Goal: Task Accomplishment & Management: Complete application form

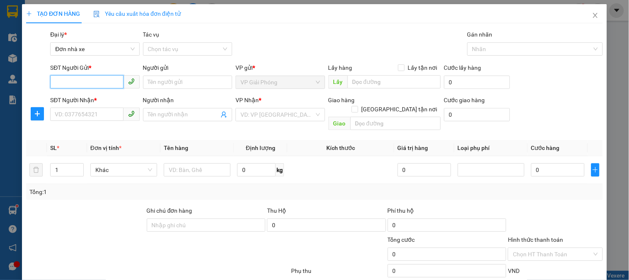
click at [68, 81] on input "SĐT Người Gửi *" at bounding box center [86, 81] width 73 height 13
type input "0971684444"
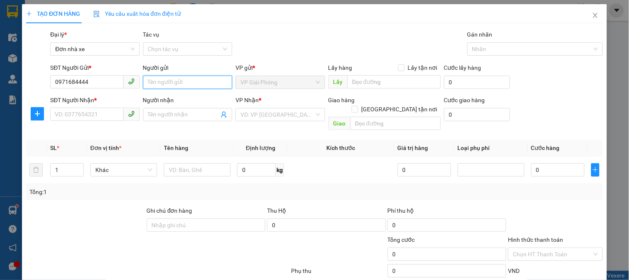
click at [164, 80] on input "Người gửi" at bounding box center [187, 81] width 89 height 13
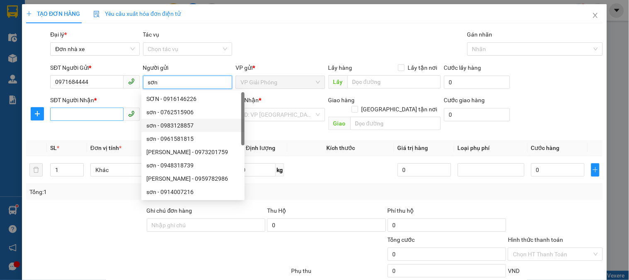
type input "sơn"
click at [73, 110] on input "SĐT Người Nhận *" at bounding box center [86, 113] width 73 height 13
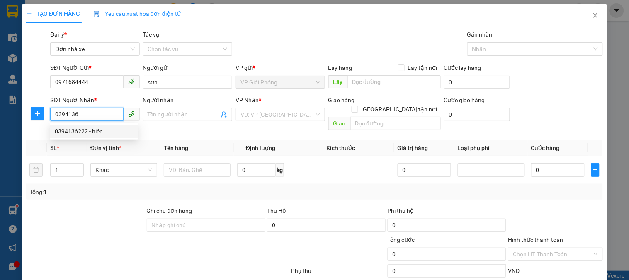
click at [78, 131] on div "0394136222 - hiển" at bounding box center [94, 131] width 78 height 9
type input "0394136222"
type input "hiển"
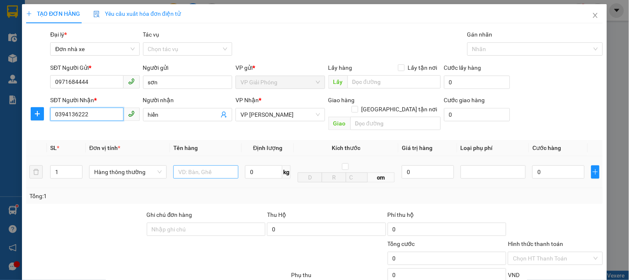
type input "0394136222"
click at [200, 165] on input "text" at bounding box center [205, 171] width 65 height 13
type input "cattong"
click at [254, 167] on input "0" at bounding box center [263, 171] width 37 height 13
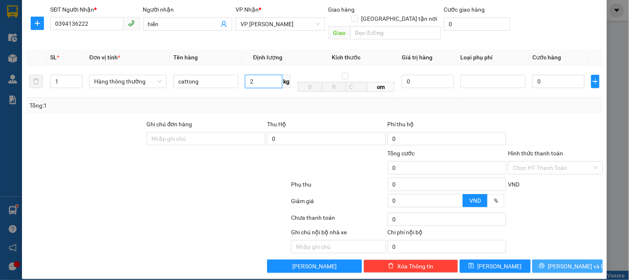
type input "2"
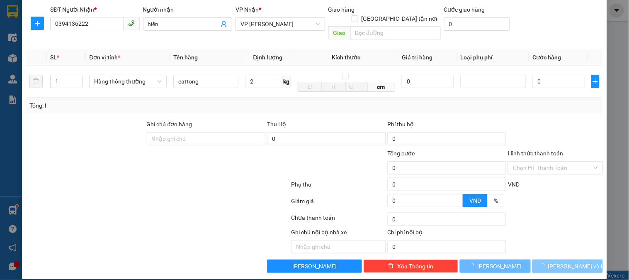
click at [566, 261] on span "[PERSON_NAME] và In" at bounding box center [577, 265] width 58 height 9
type input "30.000"
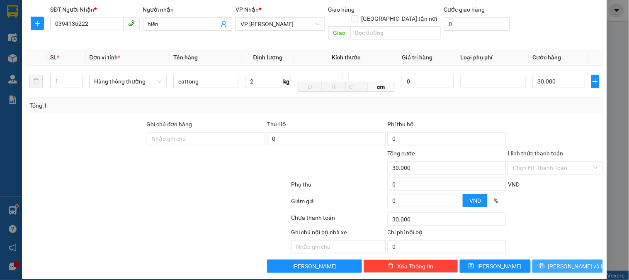
click at [561, 261] on span "[PERSON_NAME] và In" at bounding box center [577, 265] width 58 height 9
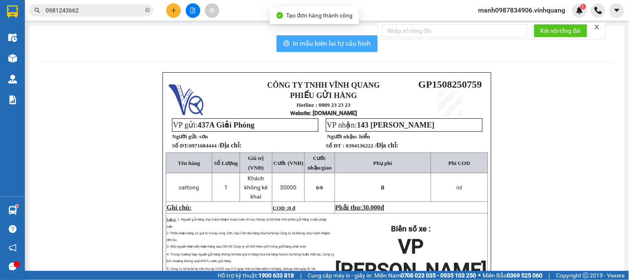
click at [320, 40] on span "In mẫu biên lai tự cấu hình" at bounding box center [332, 43] width 78 height 10
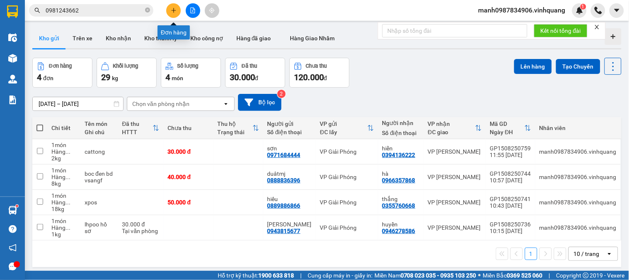
click at [173, 10] on icon "plus" at bounding box center [173, 10] width 5 height 0
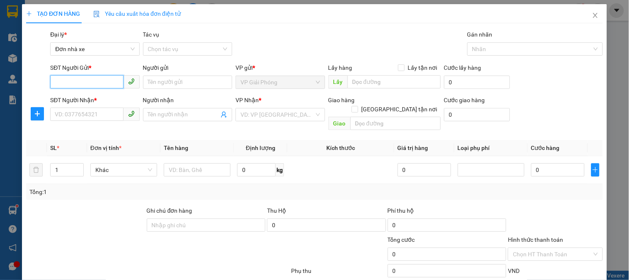
click at [70, 83] on input "SĐT Người Gửi *" at bounding box center [86, 81] width 73 height 13
type input "0989154322"
click at [176, 84] on input "Người gửi" at bounding box center [187, 81] width 89 height 13
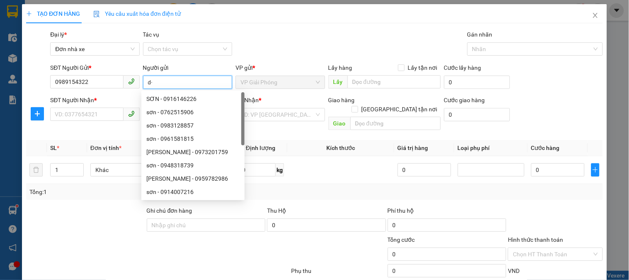
type input "d"
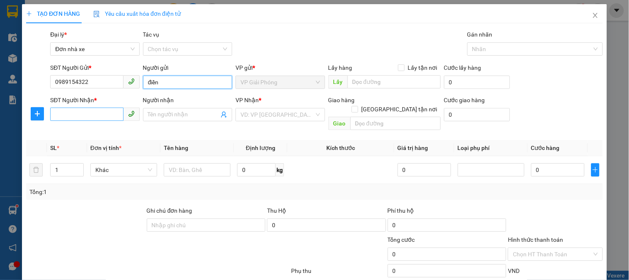
type input "điền"
click at [71, 113] on input "SĐT Người Nhận *" at bounding box center [86, 113] width 73 height 13
type input "0988354947"
click at [174, 109] on span at bounding box center [187, 114] width 89 height 13
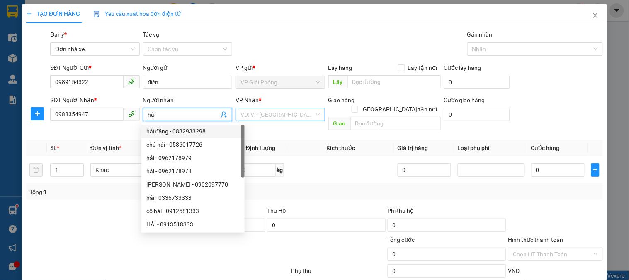
type input "hải"
click at [274, 111] on input "search" at bounding box center [277, 114] width 73 height 12
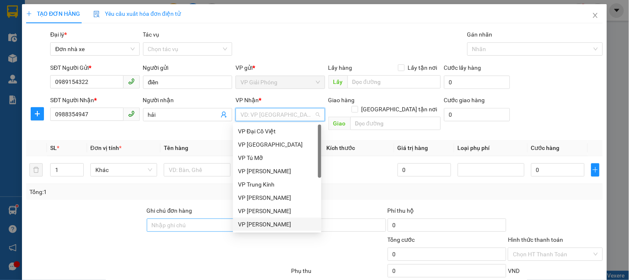
click at [258, 222] on div "VP [PERSON_NAME]" at bounding box center [277, 223] width 78 height 9
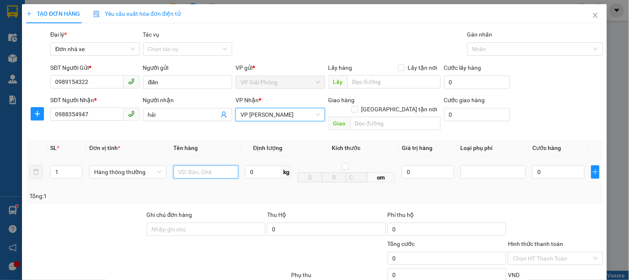
click at [200, 165] on input "text" at bounding box center [205, 171] width 65 height 13
type input "cuộn tròn"
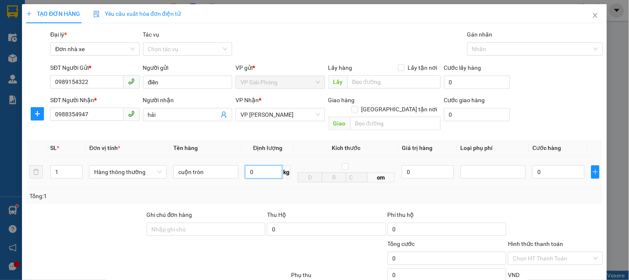
click at [260, 165] on input "0" at bounding box center [263, 171] width 37 height 13
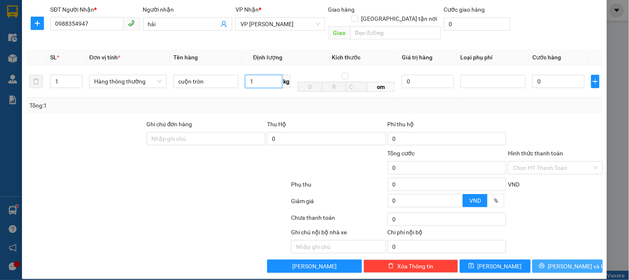
type input "1"
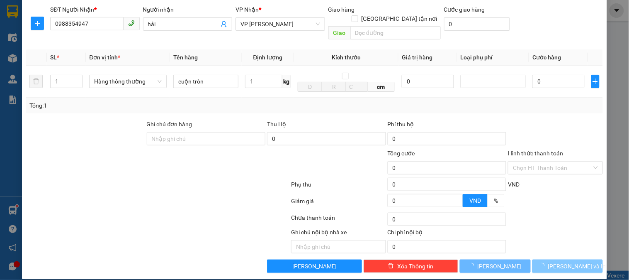
click at [562, 261] on span "[PERSON_NAME] và In" at bounding box center [577, 265] width 58 height 9
type input "30.000"
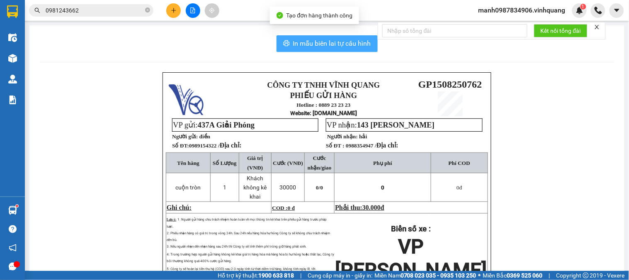
click at [337, 43] on span "In mẫu biên lai tự cấu hình" at bounding box center [332, 43] width 78 height 10
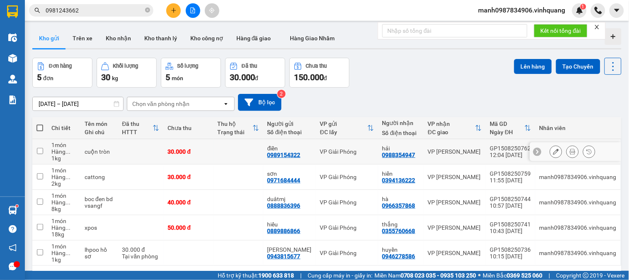
click at [553, 152] on icon at bounding box center [556, 152] width 6 height 6
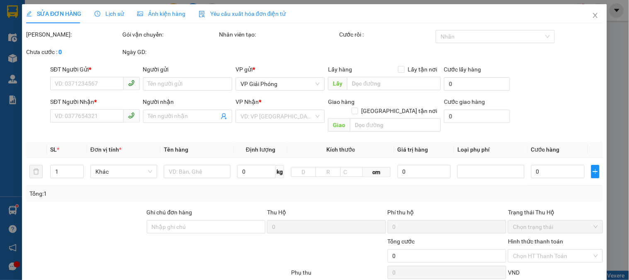
type input "0989154322"
type input "điền"
type input "0988354947"
type input "hải"
type input "30.000"
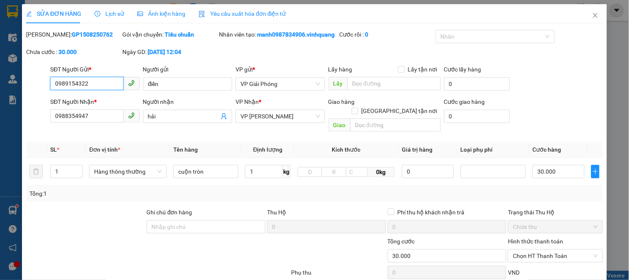
scroll to position [97, 0]
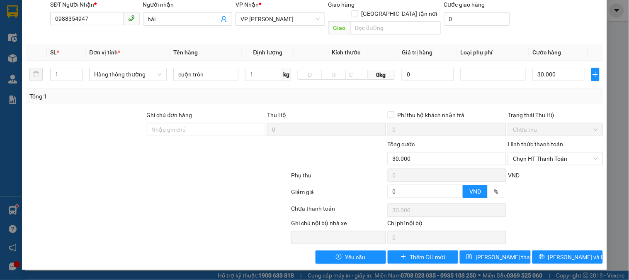
click at [544, 142] on label "Hình thức thanh toán" at bounding box center [535, 144] width 55 height 7
click at [544, 152] on input "Hình thức thanh toán" at bounding box center [552, 158] width 79 height 12
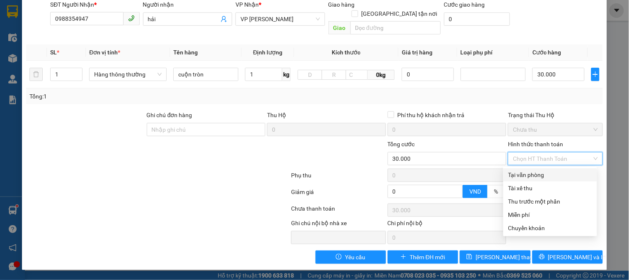
click at [538, 173] on div "Tại văn phòng" at bounding box center [551, 174] width 84 height 9
type input "0"
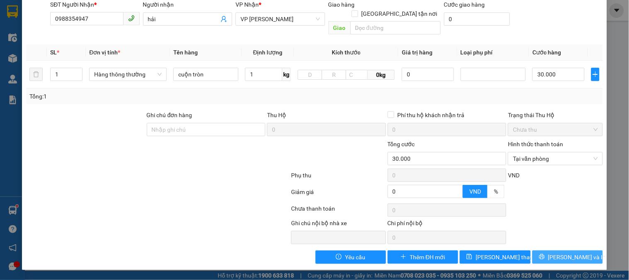
click at [565, 258] on span "[PERSON_NAME] và In" at bounding box center [577, 256] width 58 height 9
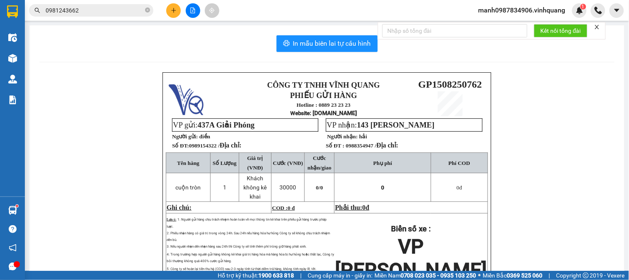
click at [600, 27] on icon "close" at bounding box center [597, 27] width 6 height 6
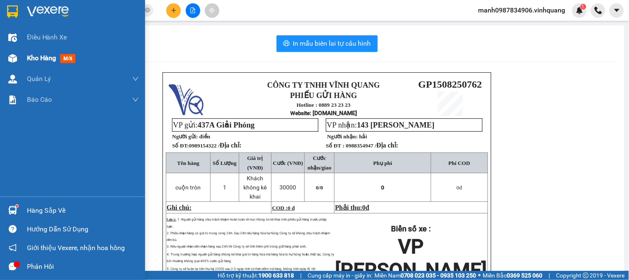
click at [10, 54] on img at bounding box center [12, 58] width 9 height 9
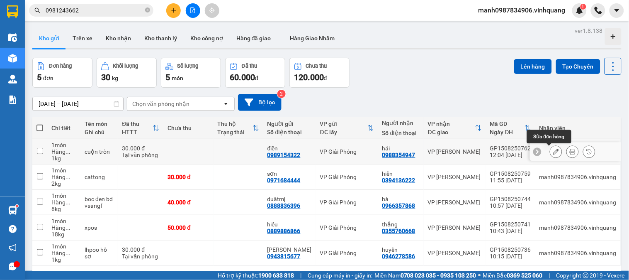
click at [550, 153] on button at bounding box center [556, 151] width 12 height 15
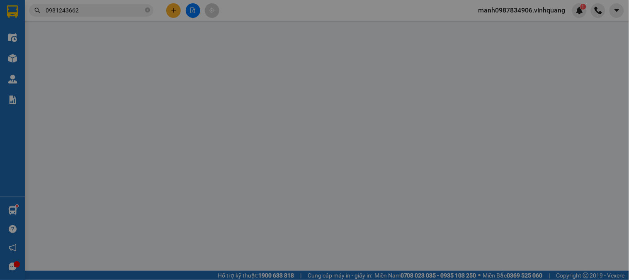
type input "0989154322"
type input "điền"
type input "0988354947"
type input "hải"
type input "30.000"
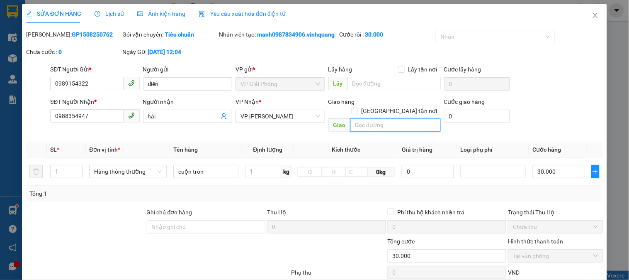
click at [372, 123] on input "text" at bounding box center [396, 124] width 90 height 13
click at [367, 127] on input "text" at bounding box center [396, 124] width 90 height 13
type input "hh3-38 dự án 1 hạc thành"
drag, startPoint x: 457, startPoint y: 117, endPoint x: 457, endPoint y: 123, distance: 6.2
click at [457, 119] on div "Cước giao hàng 0" at bounding box center [477, 111] width 66 height 29
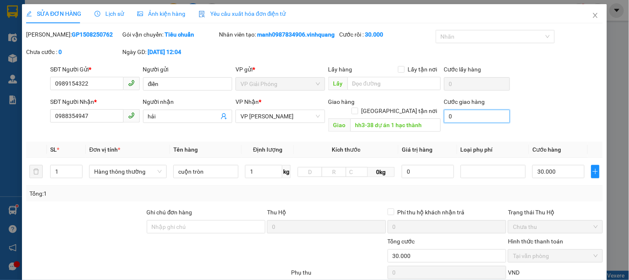
click at [457, 123] on input "0" at bounding box center [477, 116] width 66 height 13
type input "4"
type input "30.004"
type input "4"
type input "40"
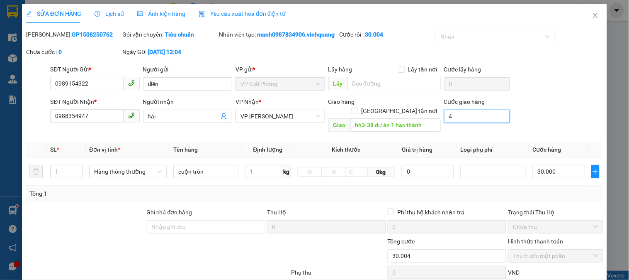
type input "30.040"
type input "40"
type input "400"
type input "30.400"
type input "400"
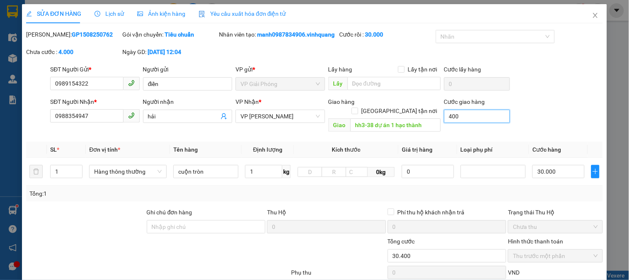
type input "4.000"
type input "34.000"
type input "4.000"
type input "40.000"
type input "70.000"
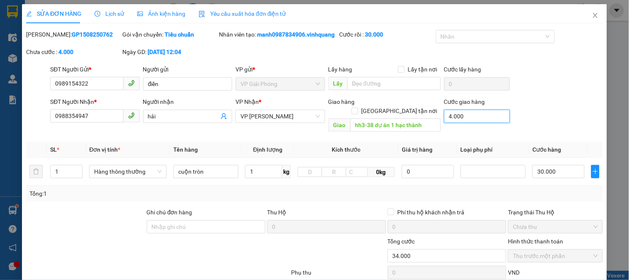
type input "40.000"
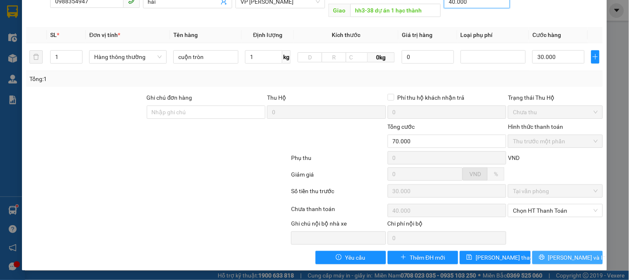
type input "40.000"
click at [563, 256] on span "[PERSON_NAME] và In" at bounding box center [577, 257] width 58 height 9
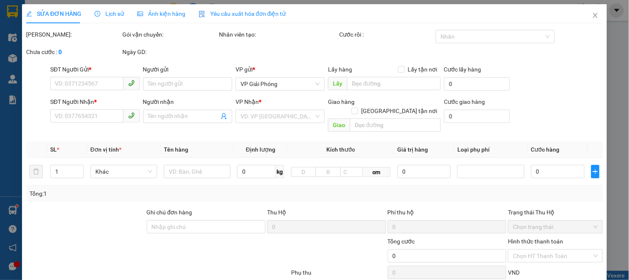
type input "0989154322"
type input "điền"
type input "0988354947"
type input "hải"
type input "hh3-38 dự án 1 hạc thành"
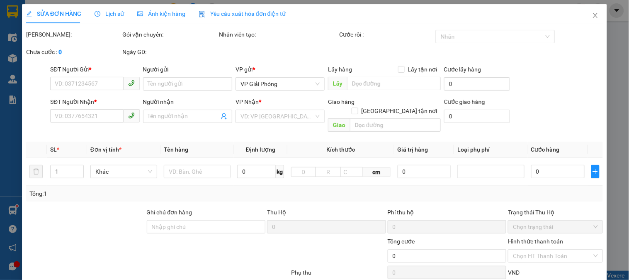
type input "40.000"
type input "70.000"
type input "30.000"
type input "40.000"
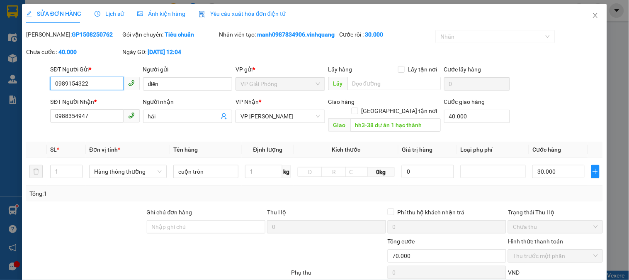
scroll to position [114, 0]
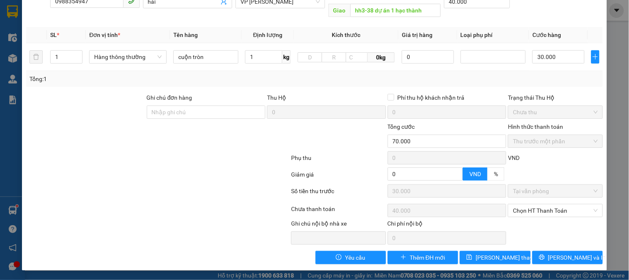
click at [531, 113] on span "Chưa thu" at bounding box center [555, 112] width 85 height 12
click at [531, 125] on label "Hình thức thanh toán" at bounding box center [535, 126] width 55 height 7
click at [532, 126] on label "Hình thức thanh toán" at bounding box center [535, 126] width 55 height 7
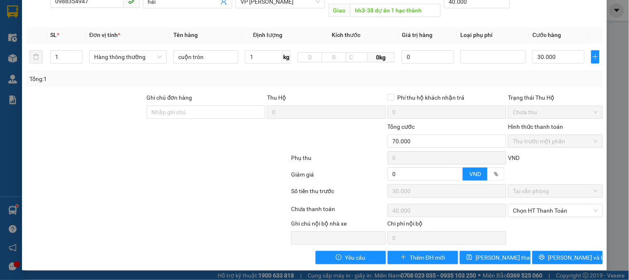
click at [533, 127] on label "Hình thức thanh toán" at bounding box center [535, 126] width 55 height 7
click at [543, 209] on span "Chọn HT Thanh Toán" at bounding box center [555, 210] width 85 height 12
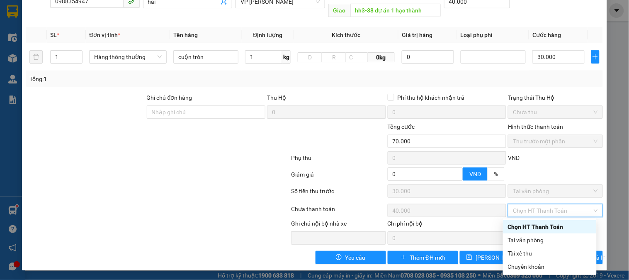
click at [543, 209] on span "Chọn HT Thanh Toán" at bounding box center [555, 210] width 85 height 12
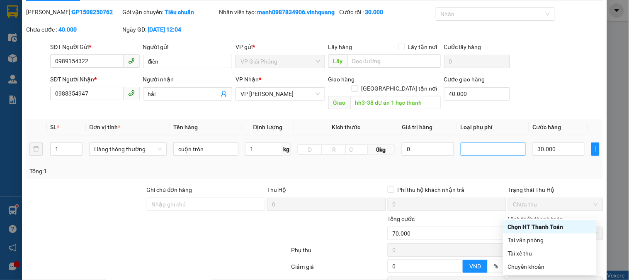
scroll to position [68, 0]
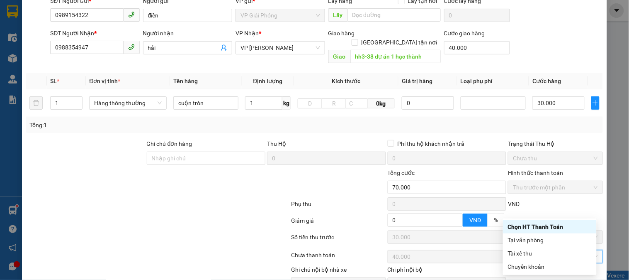
click at [615, 129] on div "SỬA ĐƠN HÀNG Lịch sử Ảnh kiện hàng Yêu cầu xuất hóa đơn điện tử Total Paid Fee …" at bounding box center [314, 140] width 629 height 280
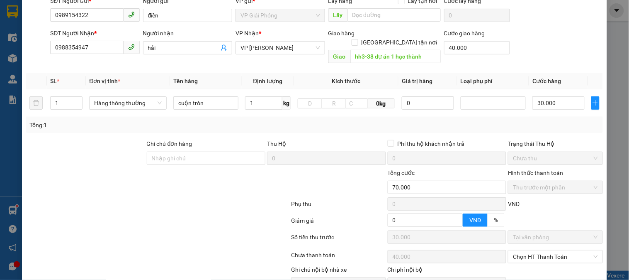
scroll to position [114, 0]
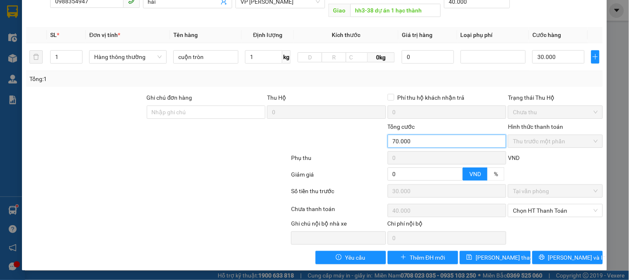
click at [416, 141] on input "70.000" at bounding box center [447, 140] width 119 height 13
click at [527, 126] on label "Hình thức thanh toán" at bounding box center [535, 126] width 55 height 7
click at [519, 143] on span "Thu trước một phần" at bounding box center [555, 141] width 85 height 12
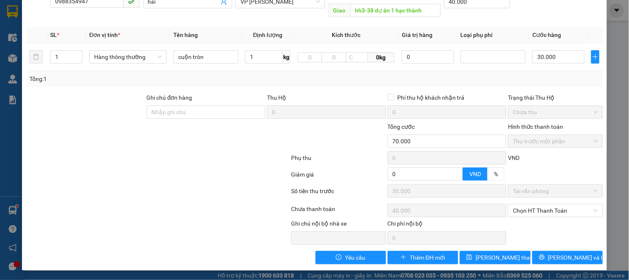
click at [519, 143] on span "Thu trước một phần" at bounding box center [555, 141] width 85 height 12
click at [575, 254] on span "[PERSON_NAME] và In" at bounding box center [577, 257] width 58 height 9
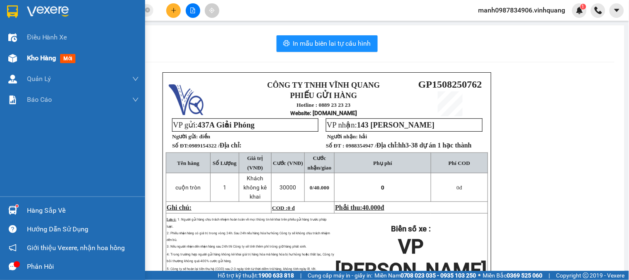
click at [12, 57] on img at bounding box center [12, 58] width 9 height 9
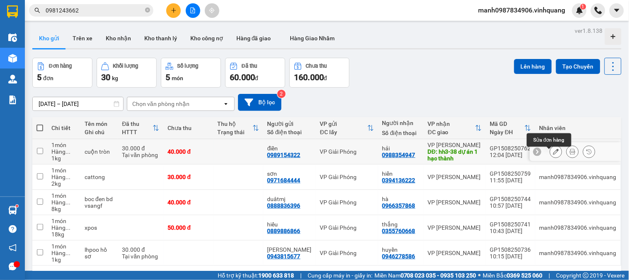
click at [553, 154] on icon at bounding box center [556, 152] width 6 height 6
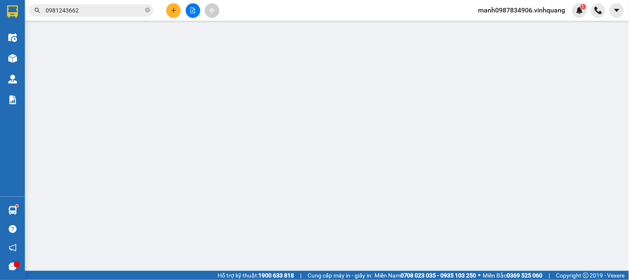
type input "0989154322"
type input "điền"
type input "0988354947"
type input "hải"
type input "hh3-38 dự án 1 hạc thành"
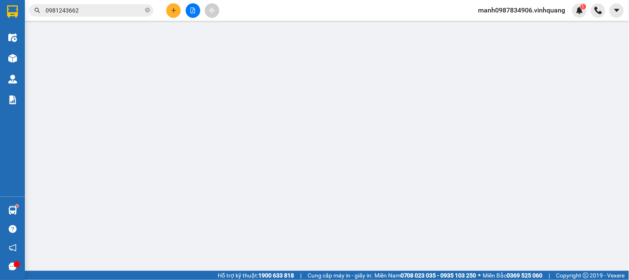
type input "40.000"
type input "70.000"
type input "30.000"
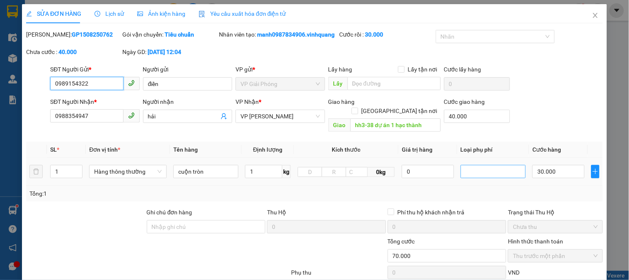
scroll to position [46, 0]
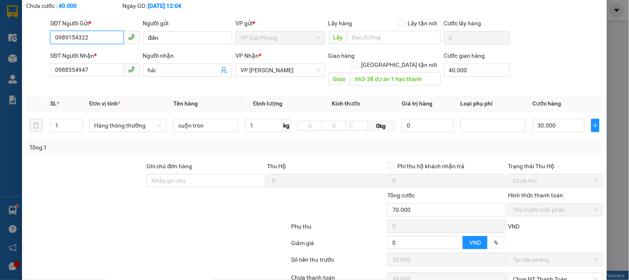
click at [524, 210] on span "Thu trước một phần" at bounding box center [555, 209] width 85 height 12
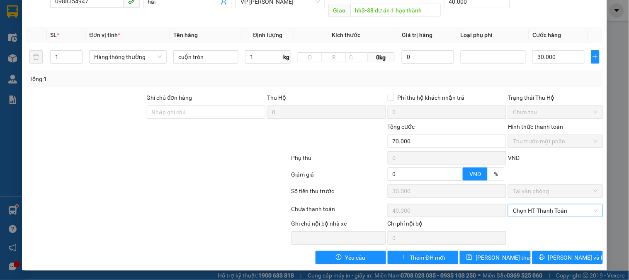
click at [526, 209] on span "Chọn HT Thanh Toán" at bounding box center [555, 210] width 85 height 12
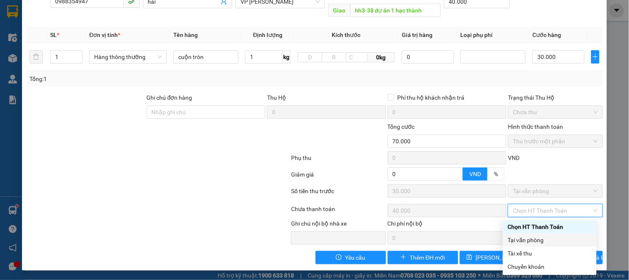
click at [527, 239] on div "Tại văn phòng" at bounding box center [550, 239] width 84 height 9
type input "0"
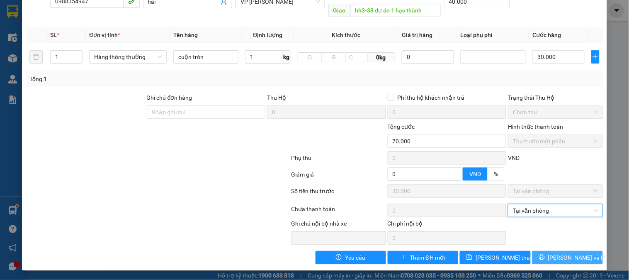
click at [562, 254] on span "[PERSON_NAME] và In" at bounding box center [577, 257] width 58 height 9
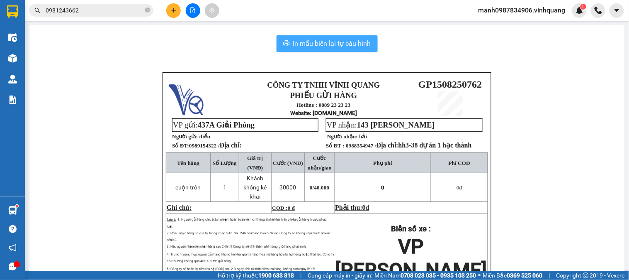
click at [312, 43] on span "In mẫu biên lai tự cấu hình" at bounding box center [332, 43] width 78 height 10
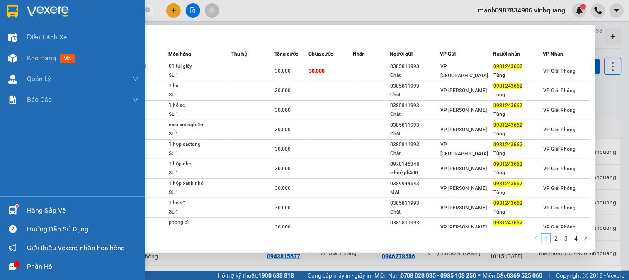
drag, startPoint x: 49, startPoint y: 13, endPoint x: 0, endPoint y: 21, distance: 49.2
click at [10, 19] on section "Kết quả tìm kiếm ( 36 ) Bộ lọc Mã ĐH Trạng thái Món hàng Thu hộ Tổng cước Chưa …" at bounding box center [314, 140] width 629 height 280
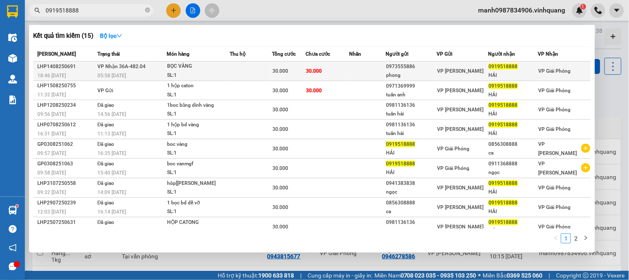
type input "0919518888"
click at [553, 72] on span "VP Giải Phóng" at bounding box center [554, 71] width 32 height 6
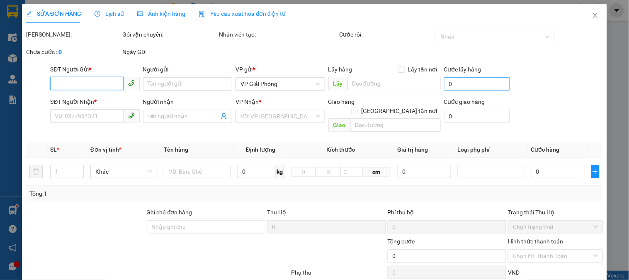
type input "0973555886"
type input "phong"
type input "0919518888"
type input "HẢI"
type input "30.000"
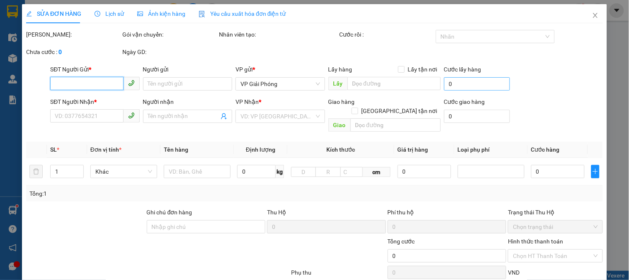
type input "30.000"
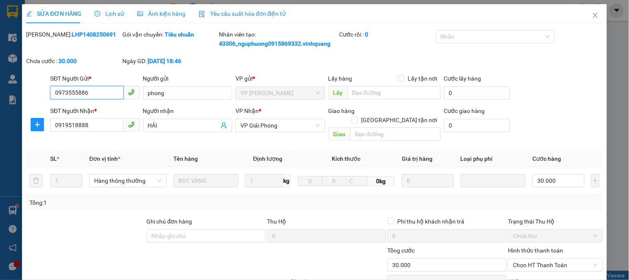
click at [536, 229] on span "Chưa thu" at bounding box center [555, 235] width 85 height 12
click at [533, 258] on span "Chọn HT Thanh Toán" at bounding box center [555, 264] width 85 height 12
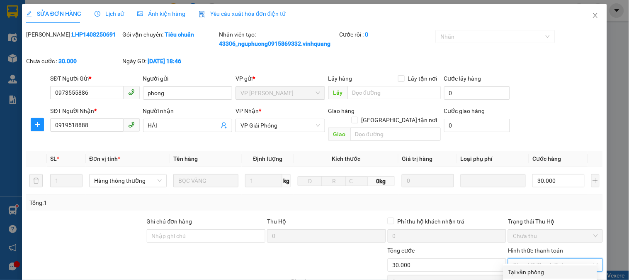
click at [527, 267] on div "Tại văn phòng" at bounding box center [551, 271] width 84 height 9
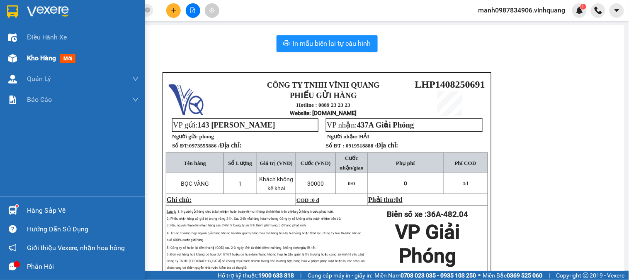
click at [13, 56] on img at bounding box center [12, 58] width 9 height 9
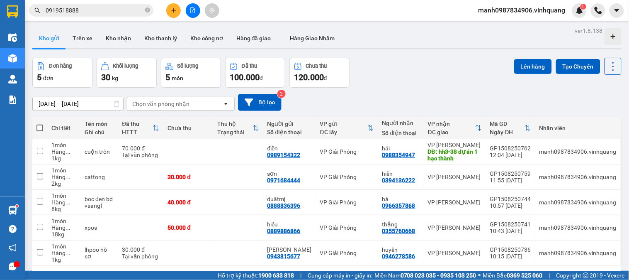
click at [74, 11] on input "0919518888" at bounding box center [95, 10] width 98 height 9
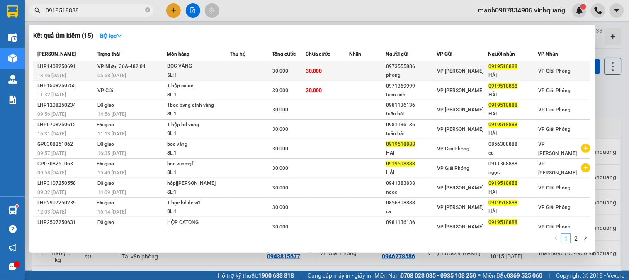
click at [119, 67] on span "VP Nhận 36A-482.04" at bounding box center [121, 66] width 48 height 6
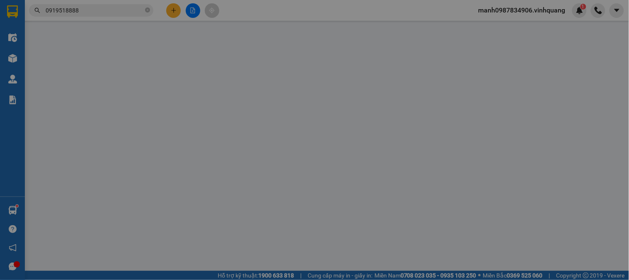
type input "0973555886"
type input "phong"
type input "0919518888"
type input "HẢI"
type input "30.000"
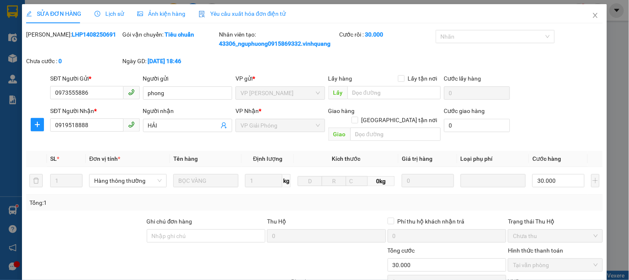
click at [593, 15] on icon "close" at bounding box center [595, 15] width 5 height 5
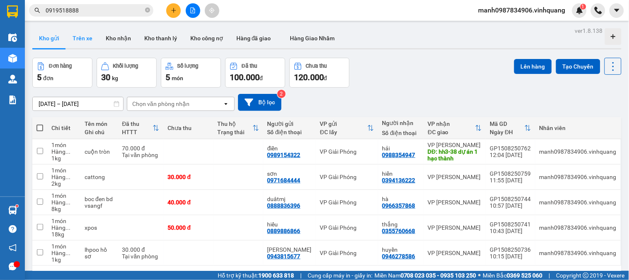
click at [78, 35] on button "Trên xe" at bounding box center [82, 38] width 33 height 20
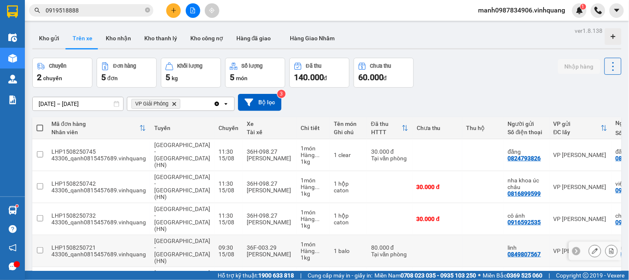
click at [41, 247] on input "checkbox" at bounding box center [40, 250] width 6 height 6
checkbox input "true"
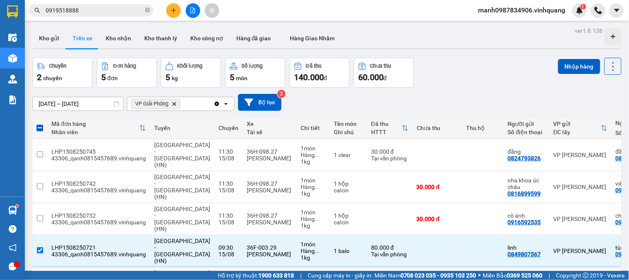
click at [41, 279] on input "checkbox" at bounding box center [40, 282] width 6 height 6
checkbox input "true"
click at [578, 59] on button "Nhập hàng" at bounding box center [579, 66] width 42 height 15
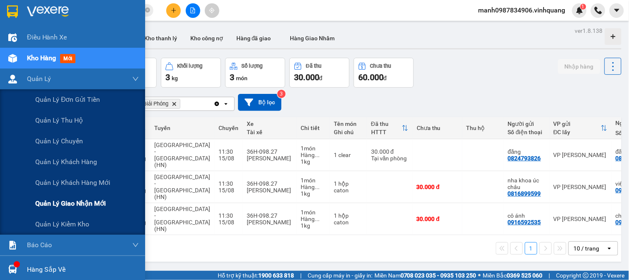
drag, startPoint x: 69, startPoint y: 204, endPoint x: 73, endPoint y: 199, distance: 5.9
click at [69, 204] on span "Quản lý giao nhận mới" at bounding box center [70, 203] width 71 height 10
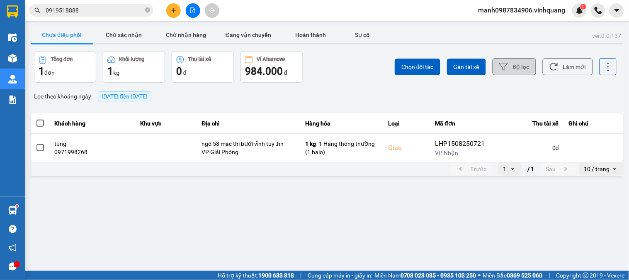
click at [521, 67] on button "Bộ lọc" at bounding box center [515, 66] width 44 height 17
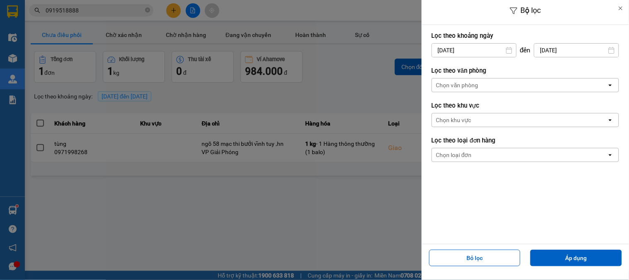
click at [459, 83] on div "Chọn văn phòng" at bounding box center [457, 85] width 42 height 8
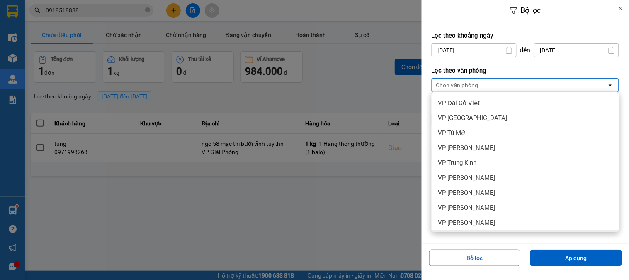
click at [463, 233] on span "VP Giải Phóng" at bounding box center [457, 237] width 39 height 8
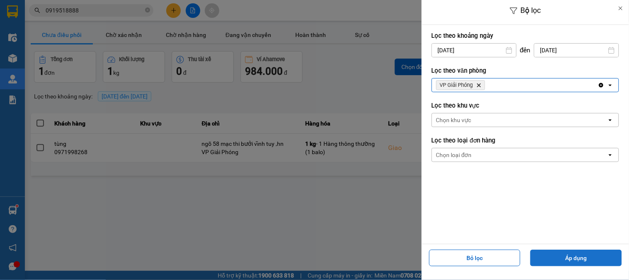
click at [566, 257] on button "Áp dụng" at bounding box center [577, 257] width 92 height 17
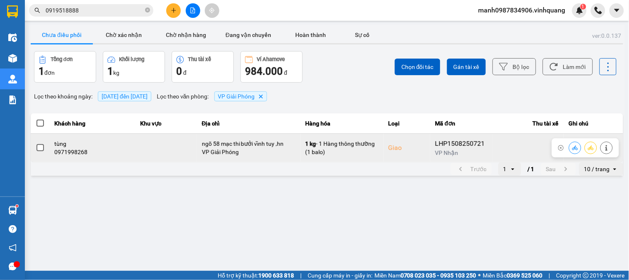
click at [72, 150] on div "0971998268" at bounding box center [92, 152] width 75 height 8
click at [575, 147] on icon at bounding box center [575, 147] width 6 height 5
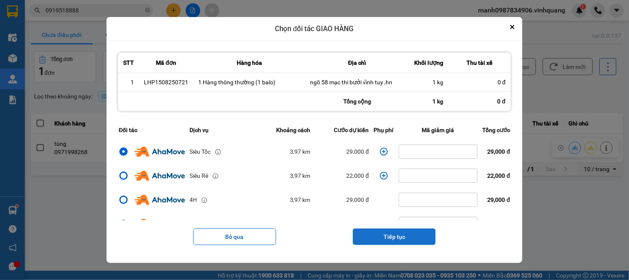
click at [404, 236] on button "Tiếp tục" at bounding box center [394, 236] width 83 height 17
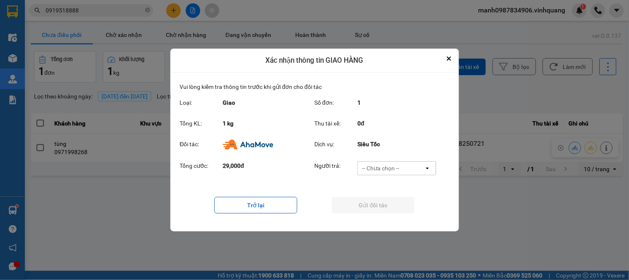
click at [392, 168] on div "-- Chưa chọn --" at bounding box center [380, 168] width 37 height 8
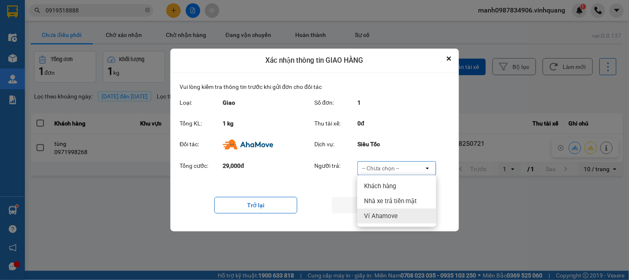
click at [383, 217] on span "Ví Ahamove" at bounding box center [381, 216] width 34 height 8
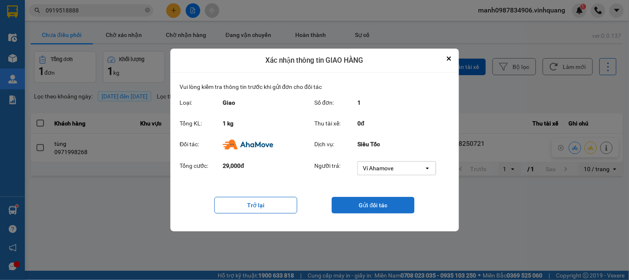
click at [368, 205] on button "Gửi đối tác" at bounding box center [373, 205] width 83 height 17
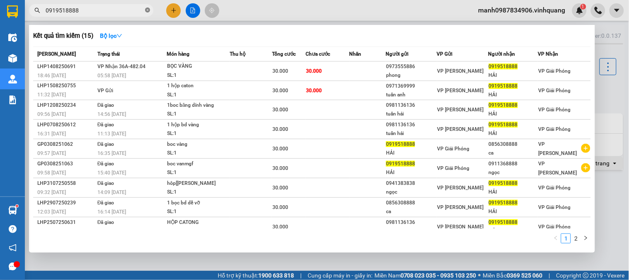
click at [145, 10] on icon "close-circle" at bounding box center [147, 9] width 5 height 5
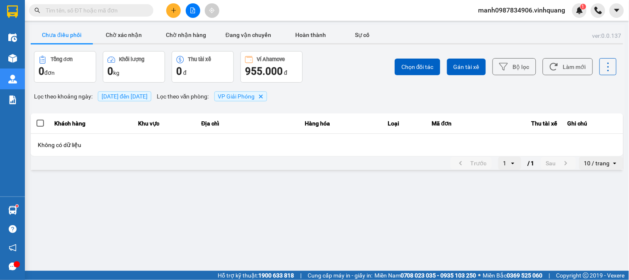
click at [63, 32] on button "Chưa điều phối" at bounding box center [62, 35] width 62 height 17
click at [130, 35] on button "Chờ xác nhận" at bounding box center [124, 35] width 62 height 17
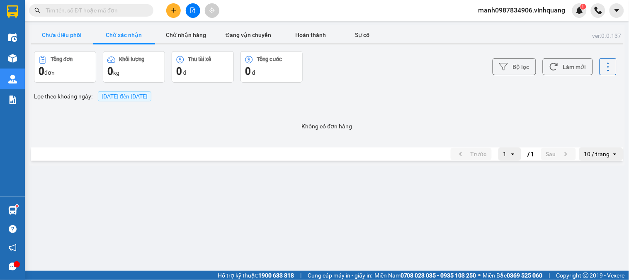
click at [64, 37] on button "Chưa điều phối" at bounding box center [62, 35] width 62 height 17
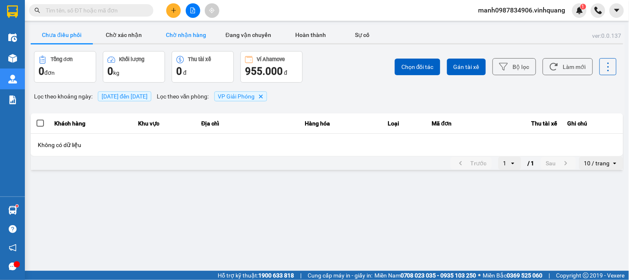
click at [182, 32] on button "Chờ nhận hàng" at bounding box center [186, 35] width 62 height 17
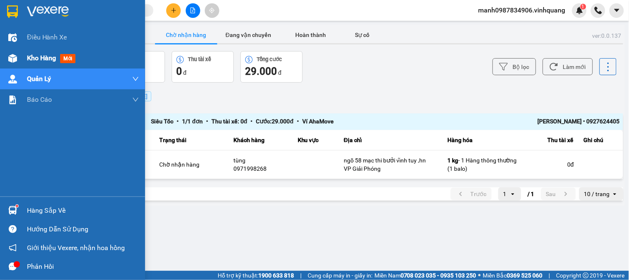
click at [18, 55] on div at bounding box center [12, 58] width 15 height 15
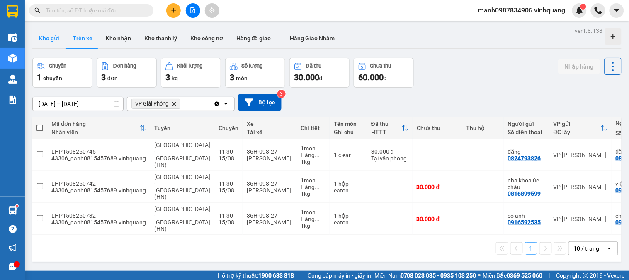
click at [55, 37] on button "Kho gửi" at bounding box center [49, 38] width 34 height 20
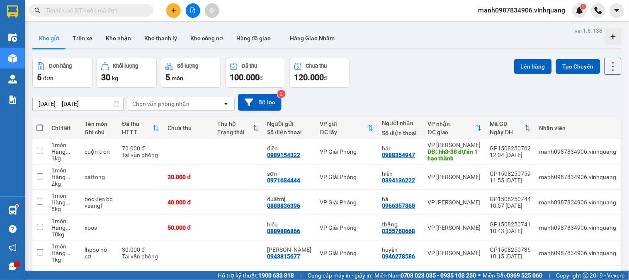
click at [40, 124] on span at bounding box center [40, 127] width 7 height 7
click at [40, 124] on input "checkbox" at bounding box center [40, 124] width 0 height 0
checkbox input "true"
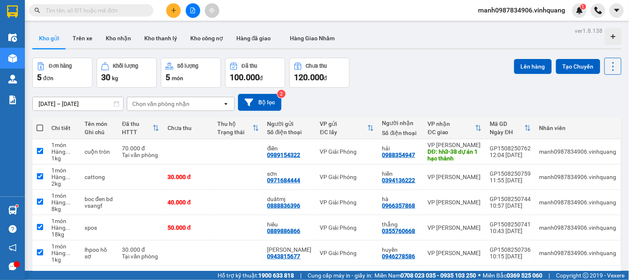
checkbox input "true"
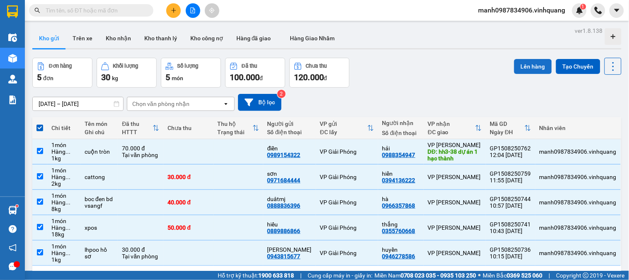
click at [529, 59] on button "Lên hàng" at bounding box center [533, 66] width 38 height 15
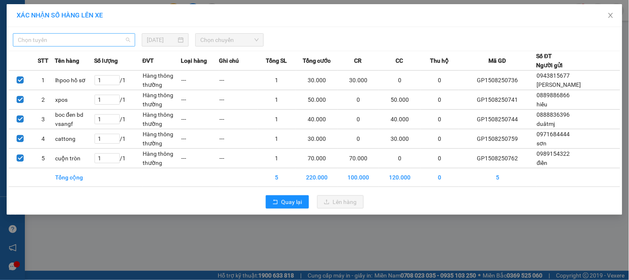
click at [76, 45] on span "Chọn tuyến" at bounding box center [74, 40] width 112 height 12
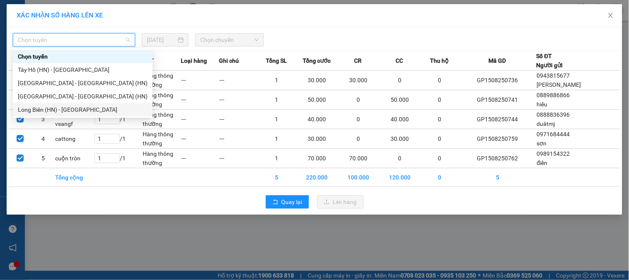
click at [32, 110] on div "Long Biên (HN) - [GEOGRAPHIC_DATA]" at bounding box center [83, 109] width 130 height 9
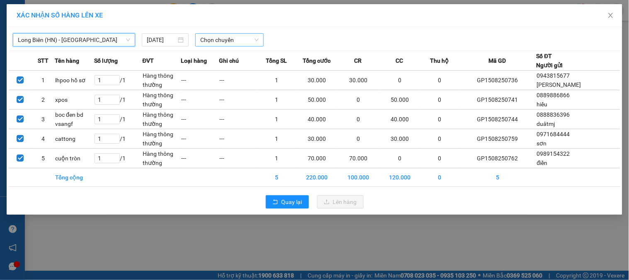
click at [222, 41] on span "Chọn chuyến" at bounding box center [229, 40] width 58 height 12
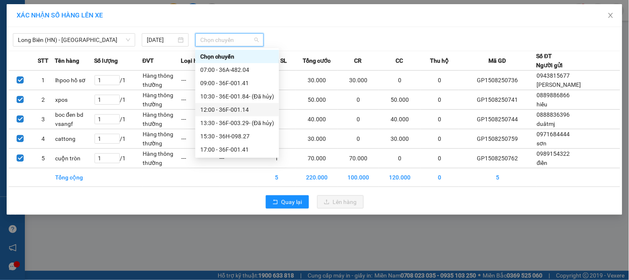
click at [242, 108] on div "12:00 - 36F-001.14" at bounding box center [237, 109] width 74 height 9
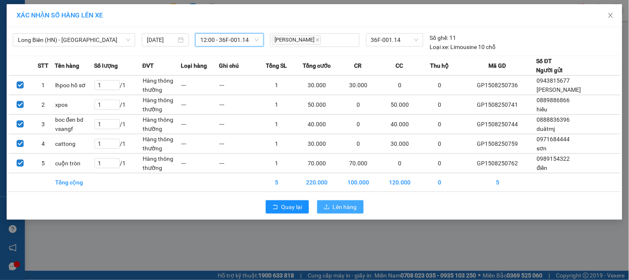
click at [345, 205] on span "Lên hàng" at bounding box center [345, 206] width 24 height 9
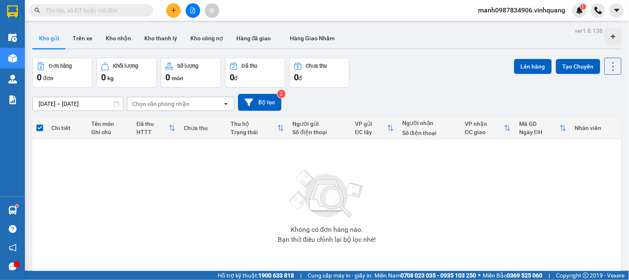
click at [176, 9] on button at bounding box center [173, 10] width 15 height 15
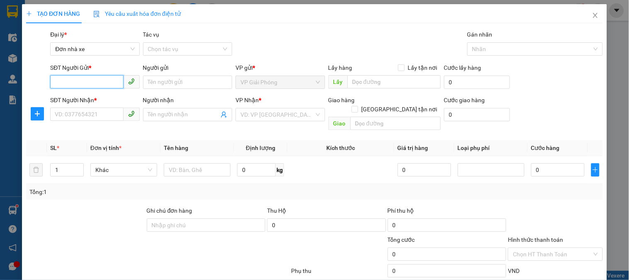
drag, startPoint x: 65, startPoint y: 81, endPoint x: 105, endPoint y: 80, distance: 40.3
click at [66, 80] on input "SĐT Người Gửi *" at bounding box center [86, 81] width 73 height 13
type input "0859418999"
click at [180, 81] on input "Người gửi" at bounding box center [187, 81] width 89 height 13
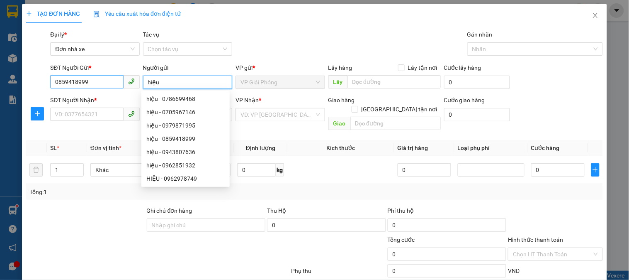
type input "hiệu"
drag, startPoint x: 94, startPoint y: 80, endPoint x: 27, endPoint y: 89, distance: 66.9
click at [27, 89] on div "SĐT Người Gửi * 0859418999 0859418999 Người gửi hiệu VP gửi * VP Giải Phóng Lấy…" at bounding box center [314, 77] width 579 height 29
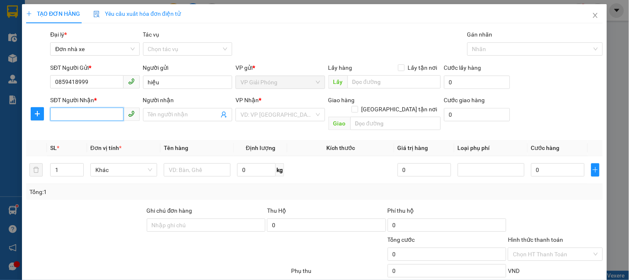
click at [71, 119] on input "SĐT Người Nhận *" at bounding box center [86, 113] width 73 height 13
paste input "0859418999"
type input "0859418999"
drag, startPoint x: 165, startPoint y: 83, endPoint x: 122, endPoint y: 89, distance: 43.1
click at [128, 88] on div "SĐT Người Gửi * 0859418999 Người gửi hiệu VP gửi * VP Giải Phóng Lấy hàng Lấy t…" at bounding box center [327, 77] width 556 height 29
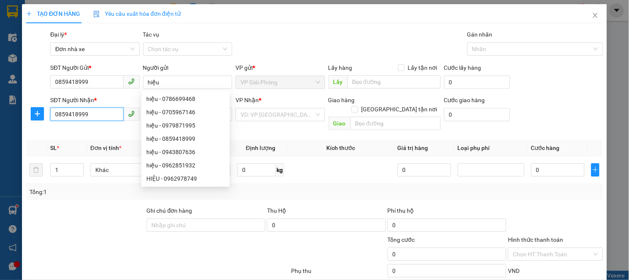
click at [72, 114] on input "0859418999" at bounding box center [86, 113] width 73 height 13
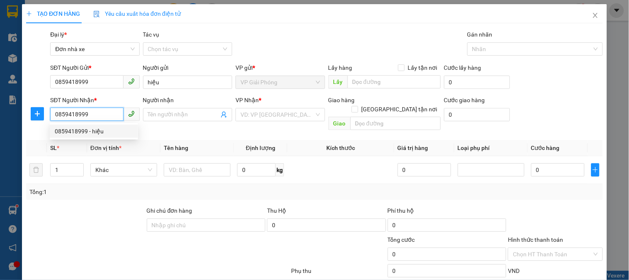
click at [80, 130] on div "0859418999 - hiệu" at bounding box center [94, 131] width 78 height 9
type input "hiệu"
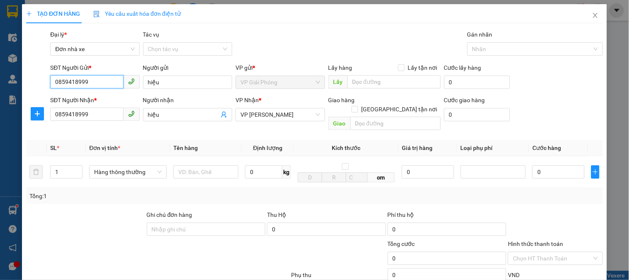
drag, startPoint x: 103, startPoint y: 78, endPoint x: 40, endPoint y: 95, distance: 65.2
click at [36, 88] on div "SĐT Người Gửi * 0859418999 0859418999 Người gửi hiệu VP gửi * VP Giải Phóng Lấy…" at bounding box center [314, 77] width 579 height 29
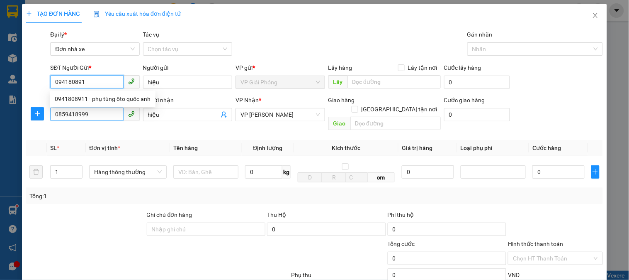
type input "0941808911"
click at [78, 99] on div "0941808911 - phụ tùng ôto quốc anh" at bounding box center [103, 98] width 96 height 9
type input "phụ tùng ôto quốc anh"
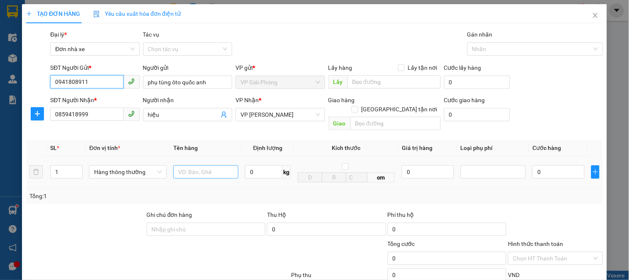
type input "0941808911"
click at [197, 165] on input "text" at bounding box center [205, 171] width 65 height 13
type input "boc nilong đen"
click at [258, 165] on input "0" at bounding box center [263, 171] width 37 height 13
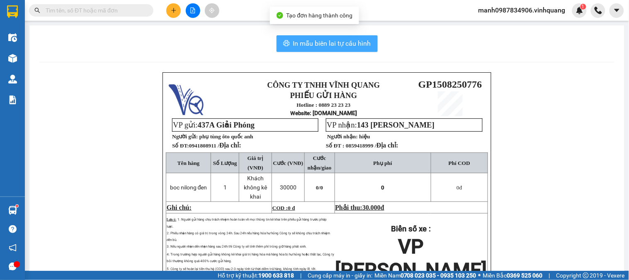
click at [336, 44] on span "In mẫu biên lai tự cấu hình" at bounding box center [332, 43] width 78 height 10
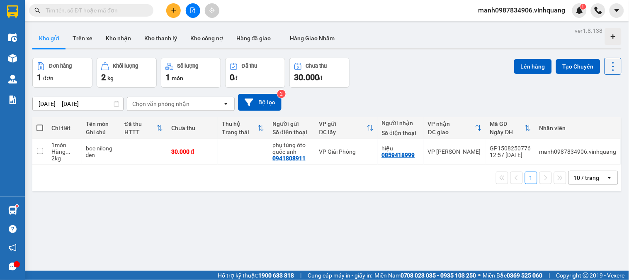
click at [52, 37] on button "Kho gửi" at bounding box center [49, 38] width 34 height 20
click at [176, 12] on icon "plus" at bounding box center [174, 10] width 6 height 6
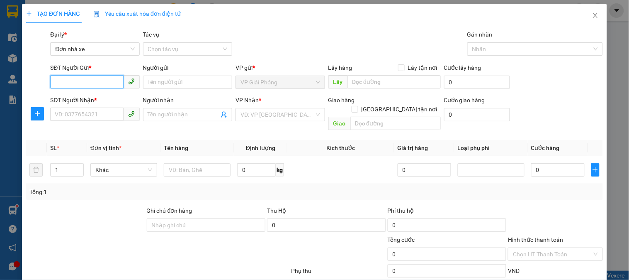
click at [71, 80] on input "SĐT Người Gửi *" at bounding box center [86, 81] width 73 height 13
type input "0941880318"
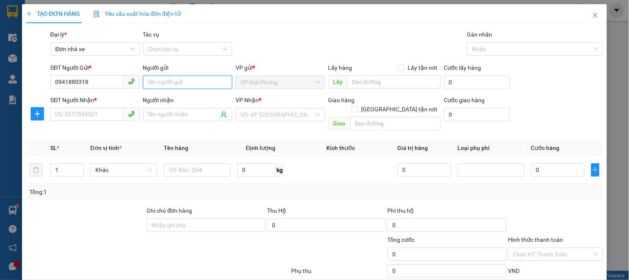
click at [179, 81] on input "Người gửi" at bounding box center [187, 81] width 89 height 13
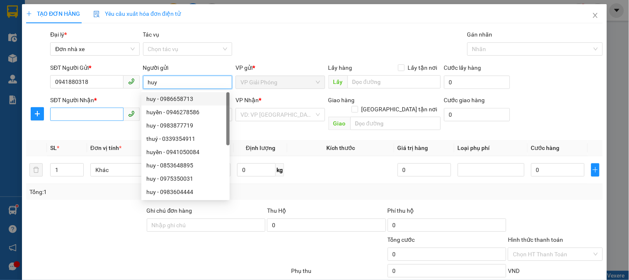
type input "huy"
click at [78, 109] on input "SĐT Người Nhận *" at bounding box center [86, 113] width 73 height 13
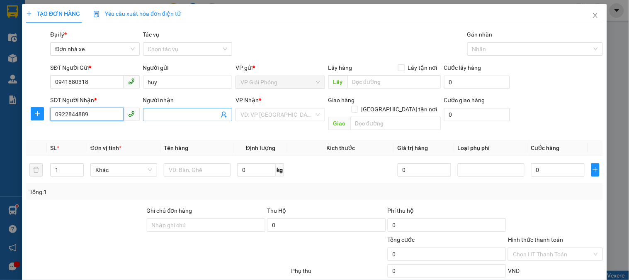
type input "0922844889"
click at [167, 115] on input "Người nhận" at bounding box center [183, 114] width 71 height 9
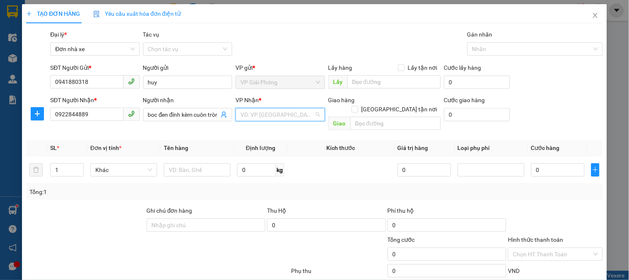
click at [259, 117] on input "search" at bounding box center [277, 114] width 73 height 12
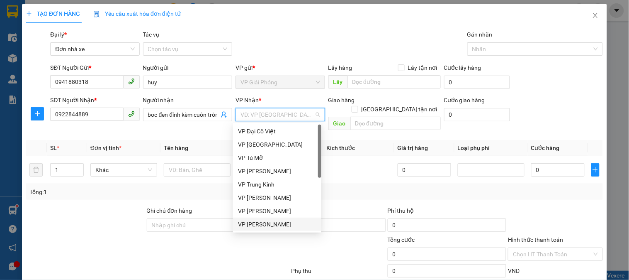
click at [271, 225] on div "VP [PERSON_NAME]" at bounding box center [277, 223] width 78 height 9
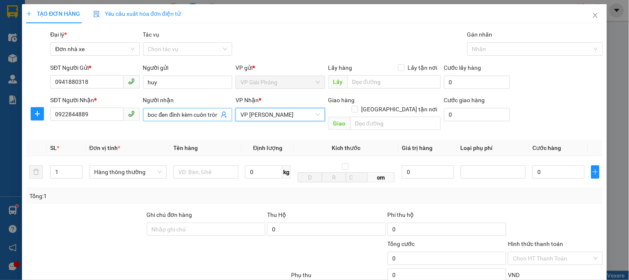
click at [188, 112] on input "boc đen đính kèm cuôn tròn" at bounding box center [183, 114] width 71 height 9
drag, startPoint x: 217, startPoint y: 114, endPoint x: 157, endPoint y: 113, distance: 60.2
click at [146, 117] on span "boc đen đính kèm cuôn tròn" at bounding box center [187, 114] width 89 height 13
drag, startPoint x: 143, startPoint y: 113, endPoint x: 198, endPoint y: 114, distance: 55.2
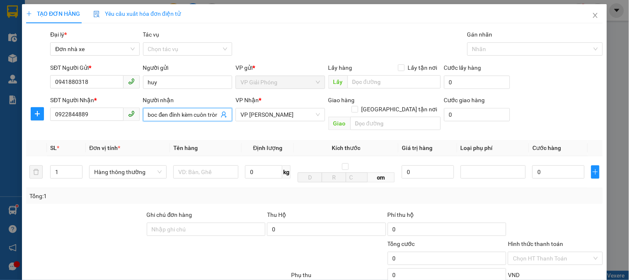
click at [197, 113] on span "boc đen đính kèm cuôn tròn" at bounding box center [187, 114] width 89 height 13
click at [207, 114] on input "boc đen đính kèm cuôn tròn" at bounding box center [183, 114] width 71 height 9
type input "òn"
drag, startPoint x: 217, startPoint y: 112, endPoint x: 180, endPoint y: 113, distance: 36.5
click at [144, 121] on span "òn" at bounding box center [187, 114] width 89 height 13
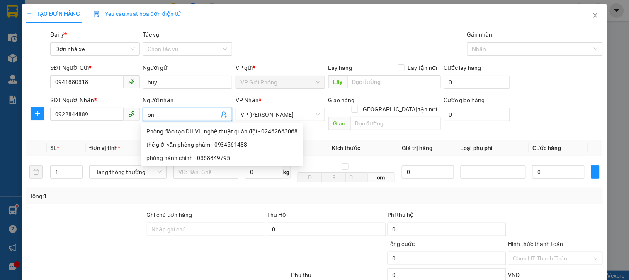
drag, startPoint x: 159, startPoint y: 115, endPoint x: 143, endPoint y: 116, distance: 16.2
click at [144, 116] on span "òn" at bounding box center [187, 114] width 89 height 13
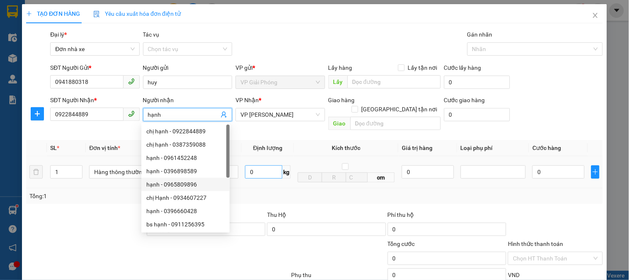
type input "hạnh"
click at [265, 168] on input "0" at bounding box center [263, 171] width 37 height 13
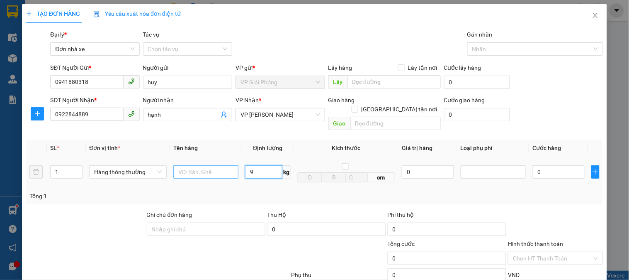
type input "9"
click at [202, 165] on input "text" at bounding box center [205, 171] width 65 height 13
type input "40.000"
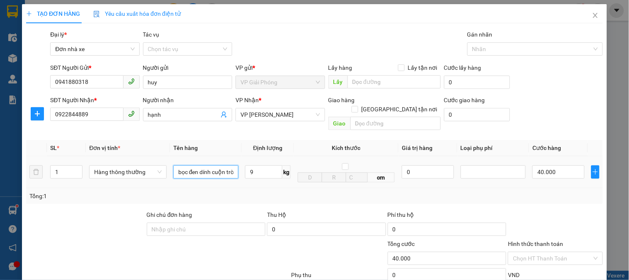
type input "bọc đen dính cuộn tròn"
click at [260, 165] on input "9" at bounding box center [263, 171] width 37 height 13
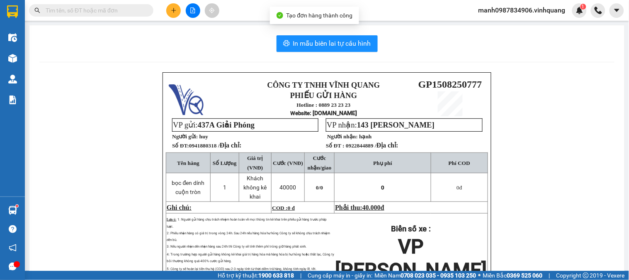
click at [326, 52] on div "In mẫu biên lai tự cấu hình CÔNG TY TNHH VĨNH QUANG PHIẾU GỬI HÀNG Hotline : 08…" at bounding box center [326, 188] width 595 height 326
click at [326, 48] on span "In mẫu biên lai tự cấu hình" at bounding box center [332, 43] width 78 height 10
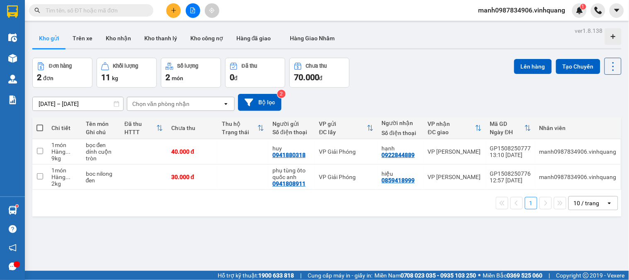
click at [73, 12] on input "text" at bounding box center [95, 10] width 98 height 9
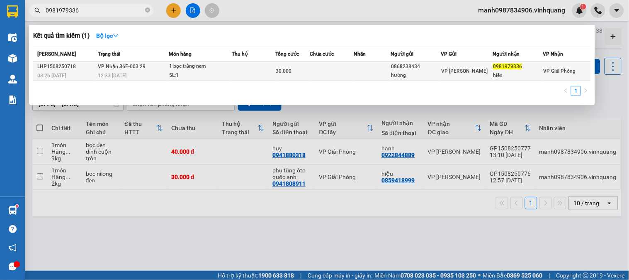
type input "0981979336"
click at [190, 65] on div "1 bọc trắng nem" at bounding box center [201, 66] width 62 height 9
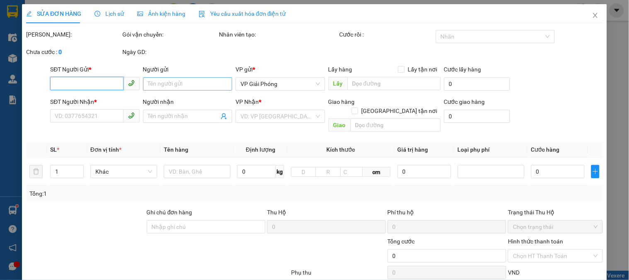
type input "0868238434"
type input "hường"
type input "0981979336"
type input "hiền"
type input "30.000"
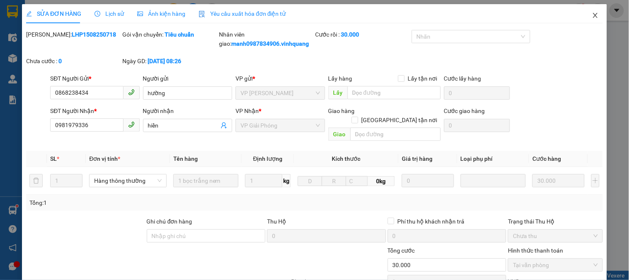
click at [592, 17] on icon "close" at bounding box center [595, 15] width 7 height 7
